Goal: Check status: Check status

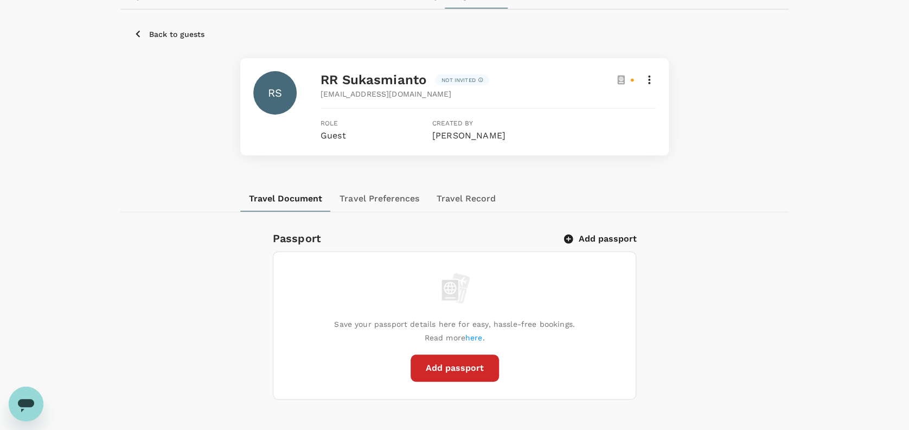
click at [138, 30] on icon "button" at bounding box center [138, 34] width 14 height 14
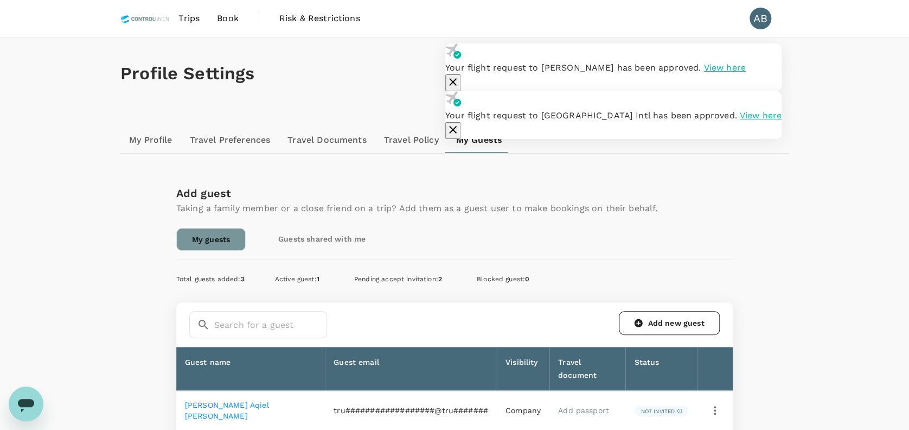
click at [186, 17] on span "Trips" at bounding box center [188, 18] width 21 height 13
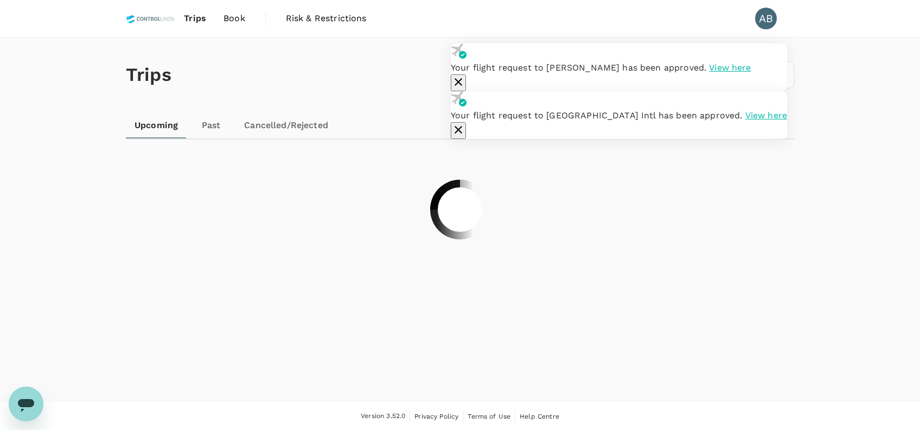
click at [466, 74] on button "button" at bounding box center [458, 82] width 15 height 17
click at [465, 123] on icon "button" at bounding box center [458, 129] width 13 height 13
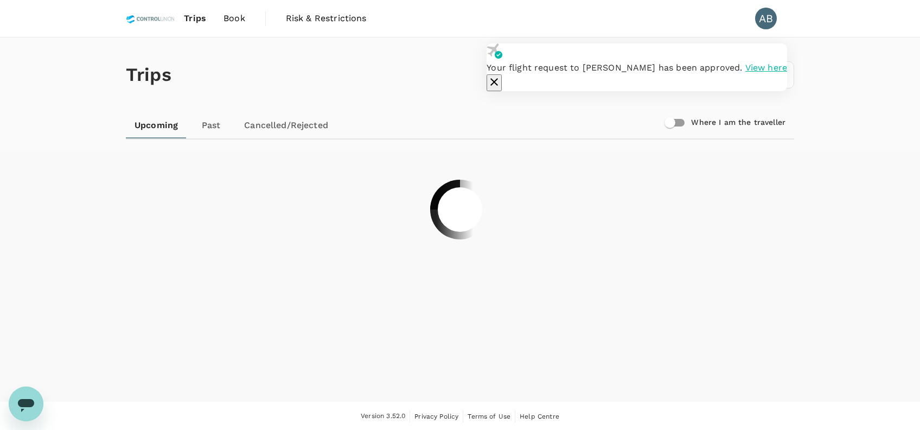
click at [501, 75] on icon "button" at bounding box center [494, 81] width 13 height 13
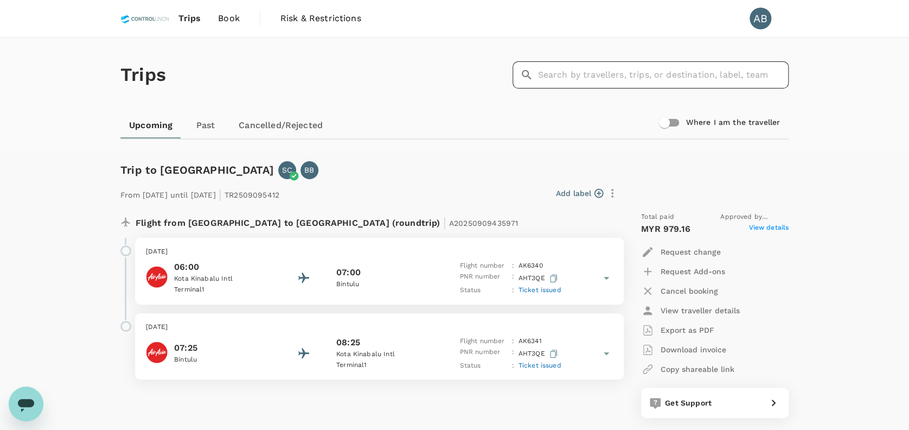
click at [602, 73] on input "text" at bounding box center [663, 74] width 251 height 27
paste input "A20250917144124"
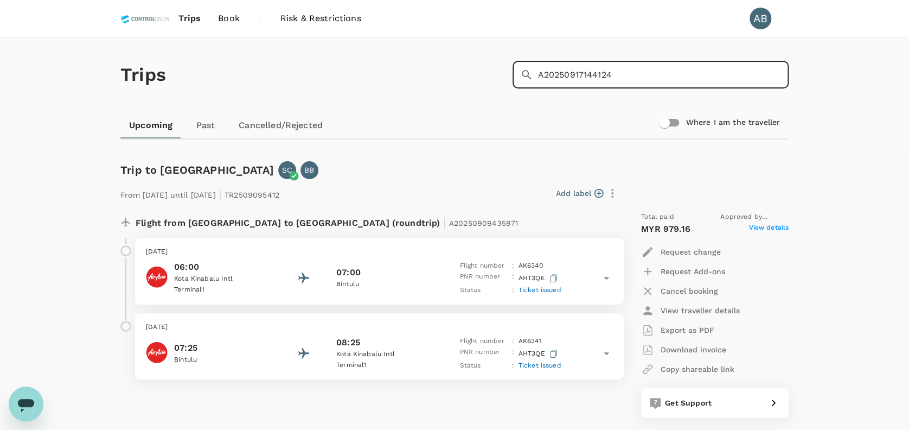
type input "A20250917144124"
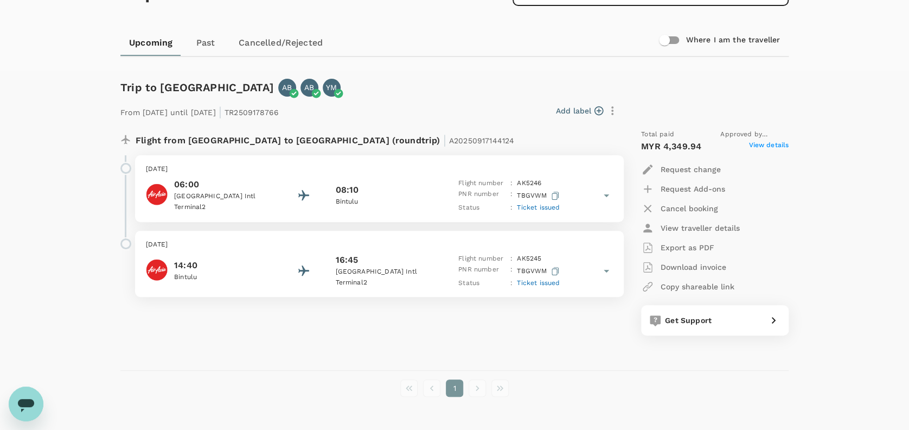
scroll to position [112, 0]
